Goal: Task Accomplishment & Management: Manage account settings

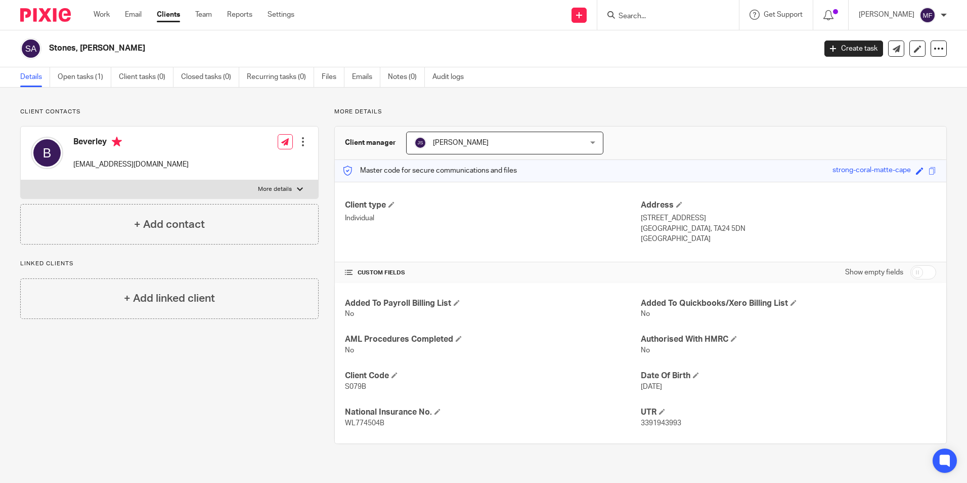
click at [653, 18] on input "Search" at bounding box center [663, 16] width 91 height 9
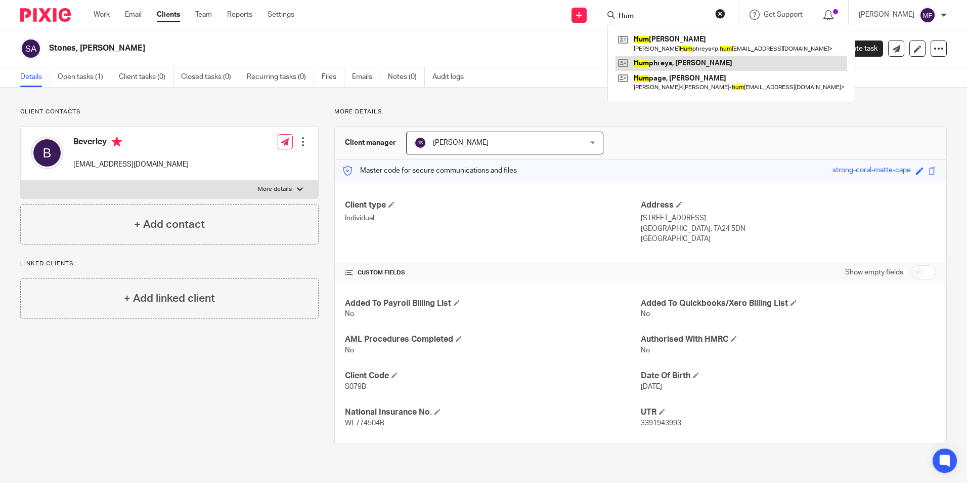
type input "Hum"
click at [688, 65] on link at bounding box center [732, 63] width 232 height 15
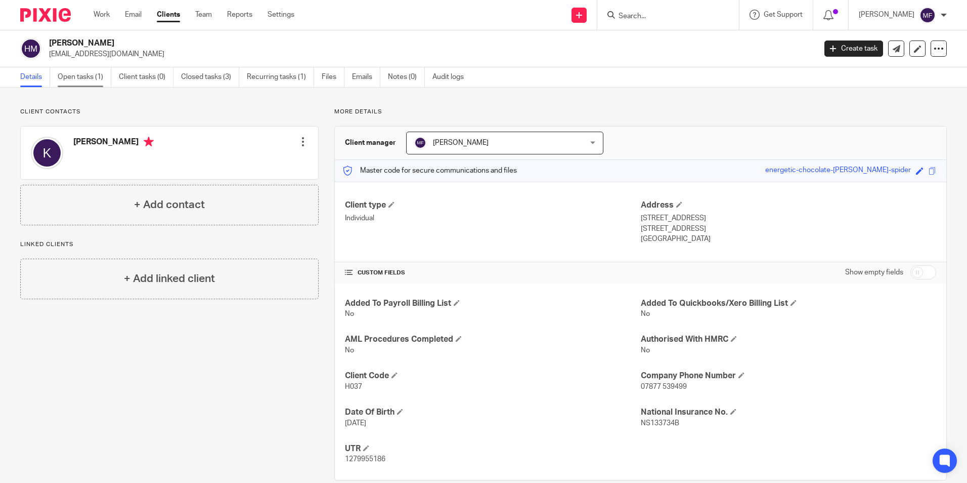
click at [84, 72] on link "Open tasks (1)" at bounding box center [85, 77] width 54 height 20
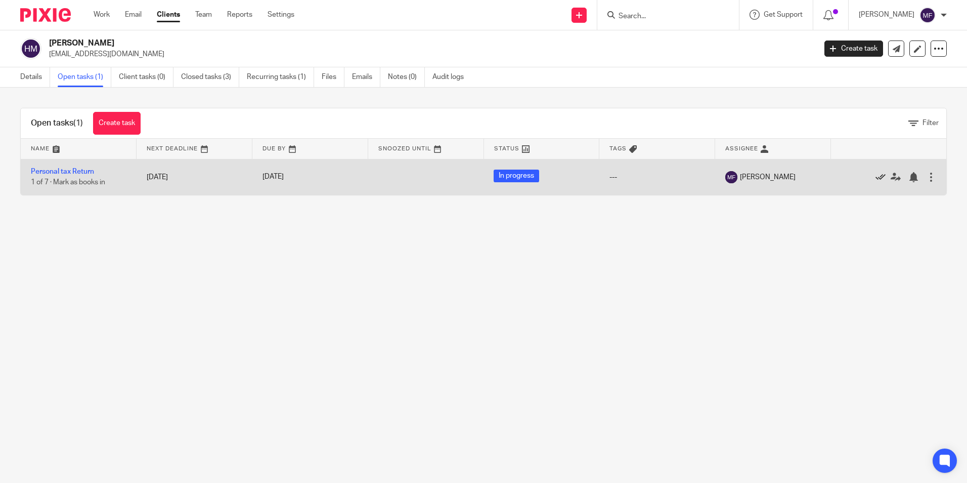
click at [876, 175] on icon at bounding box center [881, 177] width 10 height 10
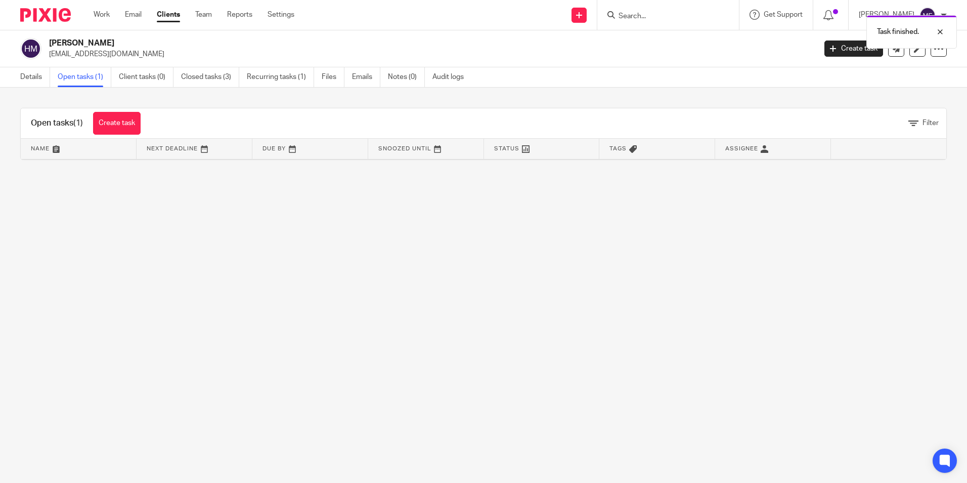
click at [648, 15] on div "Task finished." at bounding box center [721, 29] width 474 height 38
click at [638, 13] on input "Search" at bounding box center [663, 16] width 91 height 9
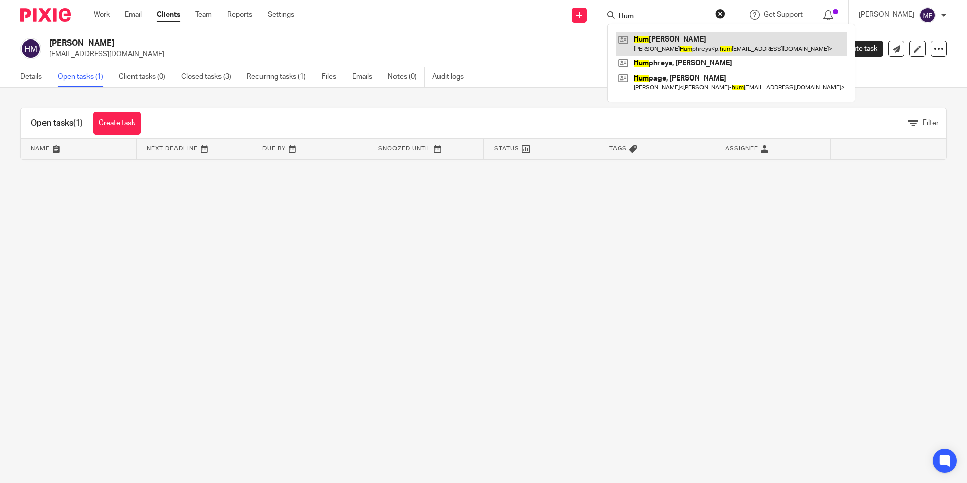
type input "Hum"
click at [684, 42] on link at bounding box center [732, 43] width 232 height 23
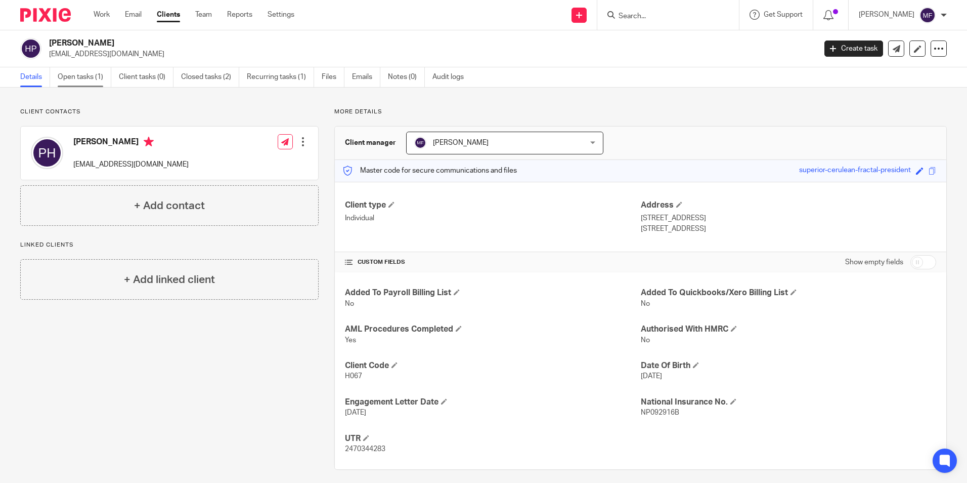
click at [90, 78] on link "Open tasks (1)" at bounding box center [85, 77] width 54 height 20
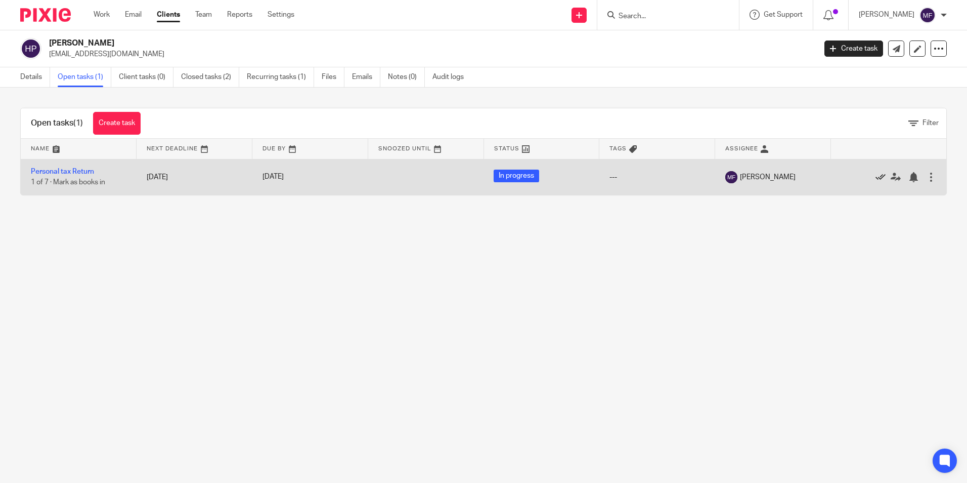
click at [876, 174] on icon at bounding box center [881, 177] width 10 height 10
